Goal: Task Accomplishment & Management: Manage account settings

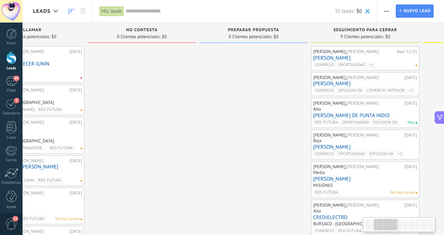
scroll to position [0, 0]
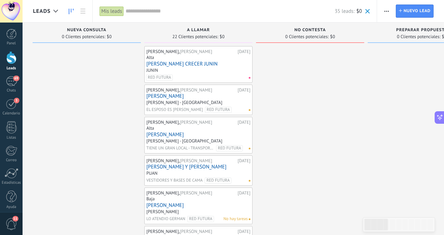
click at [171, 63] on link "[PERSON_NAME] CRECER JUNIN" at bounding box center [198, 64] width 104 height 6
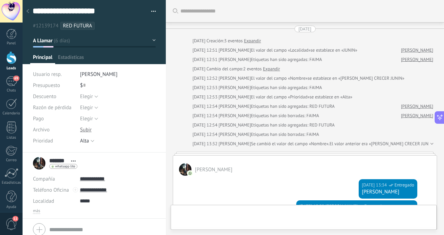
scroll to position [415, 0]
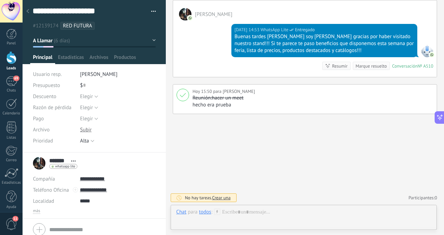
click at [219, 197] on span "Crear una" at bounding box center [221, 198] width 18 height 6
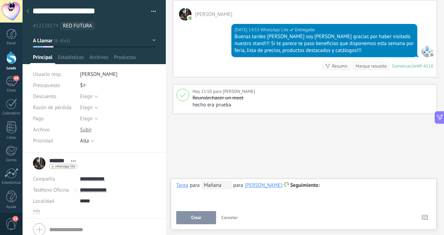
click at [222, 216] on span "Cancelar" at bounding box center [229, 217] width 17 height 6
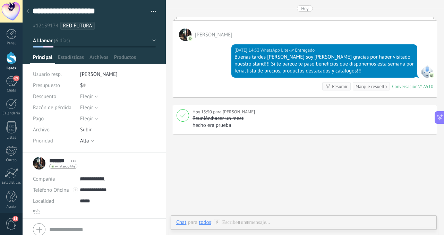
scroll to position [388, 0]
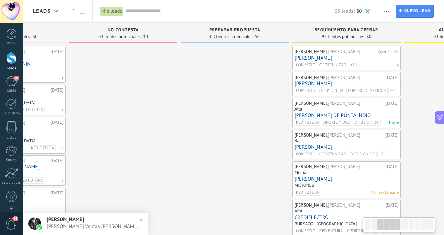
scroll to position [0, 219]
